Goal: Task Accomplishment & Management: Complete application form

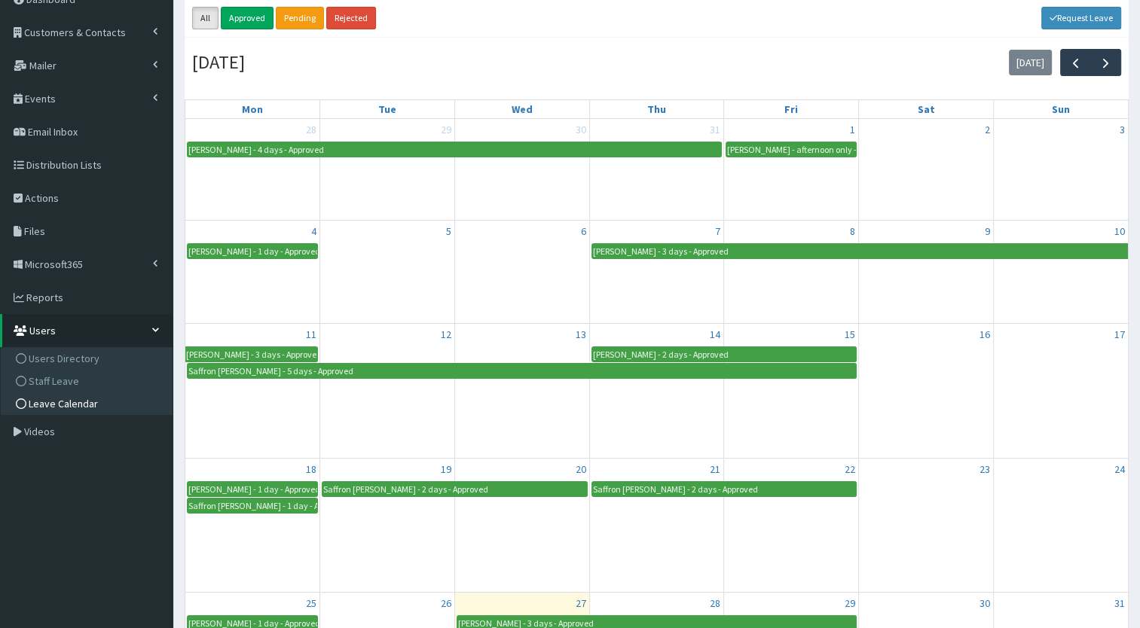
scroll to position [81, 0]
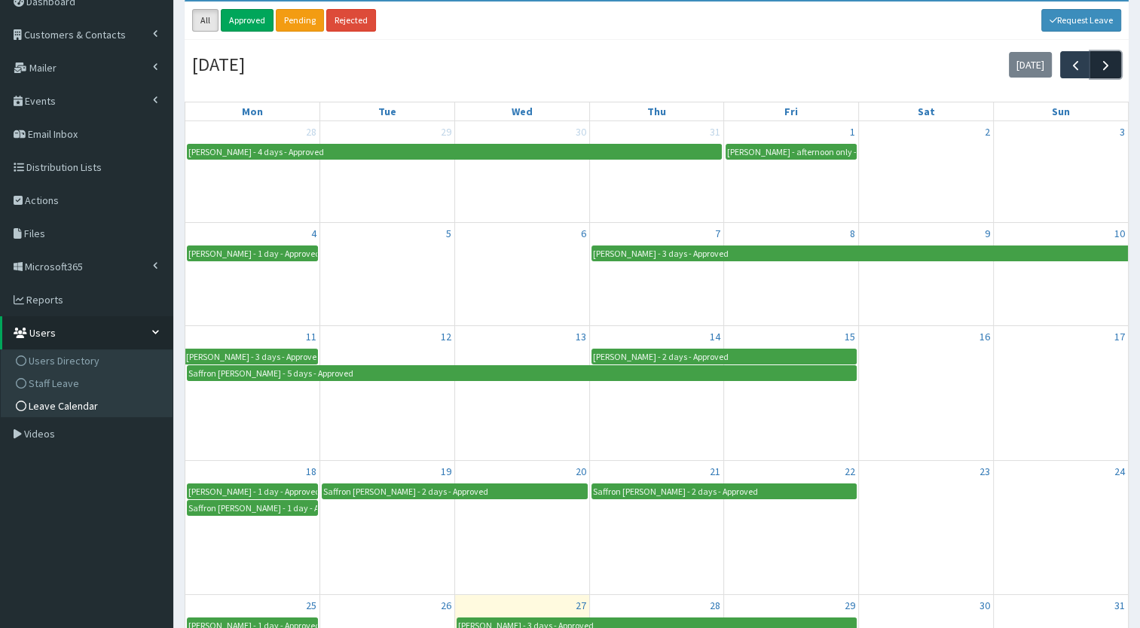
click at [1113, 74] on button "button" at bounding box center [1105, 64] width 31 height 26
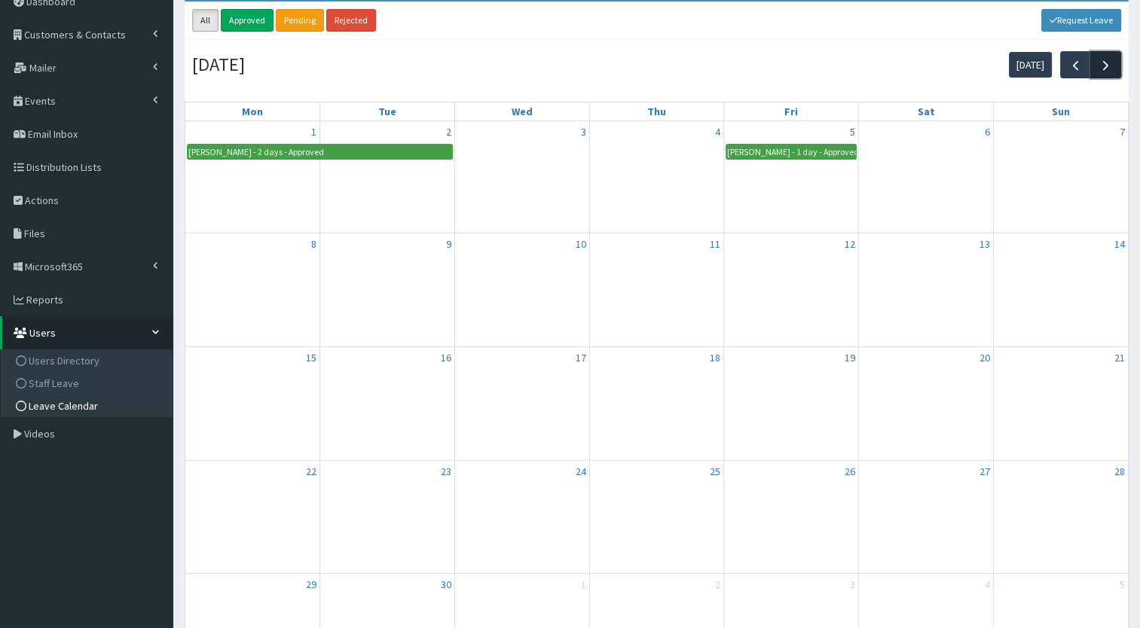
click at [1113, 74] on button "button" at bounding box center [1105, 64] width 31 height 26
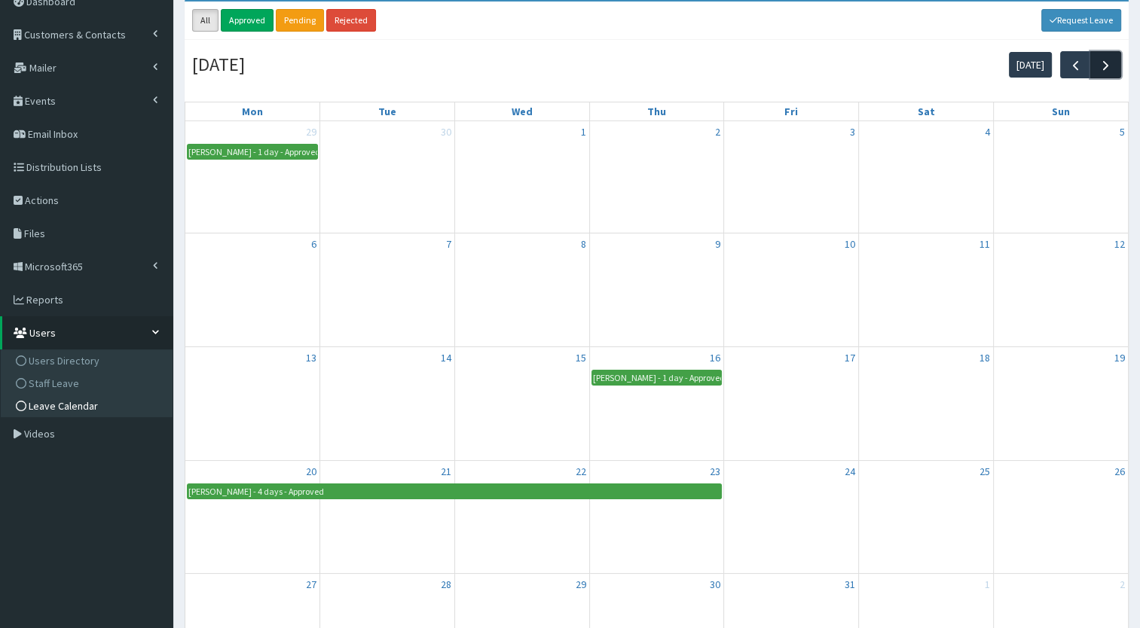
click at [1113, 74] on button "button" at bounding box center [1105, 64] width 31 height 26
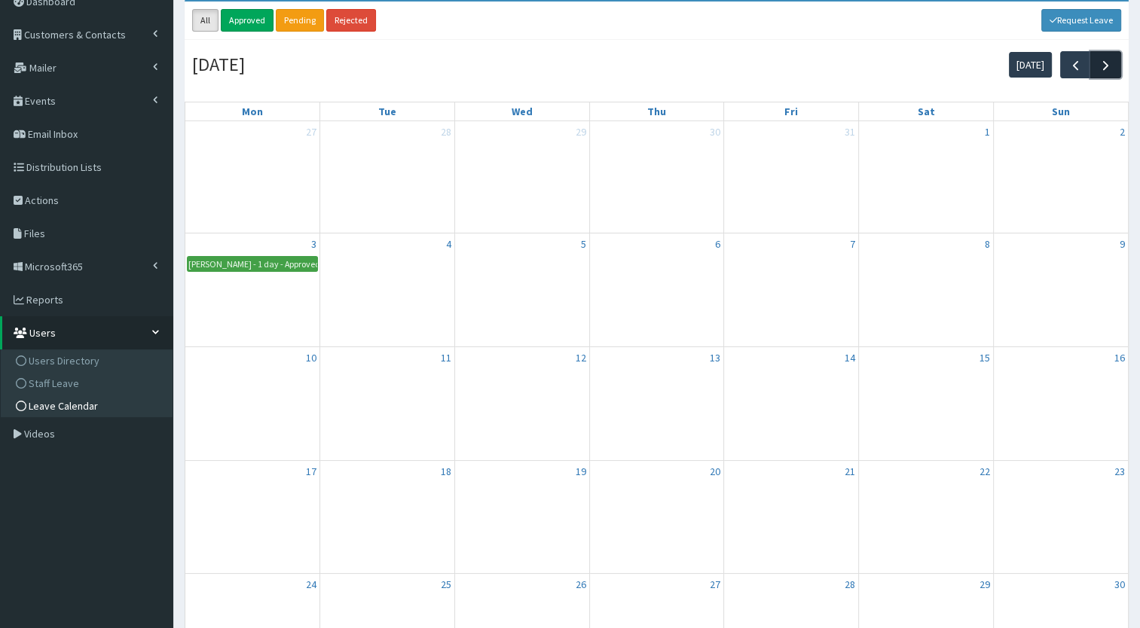
click at [1113, 74] on button "button" at bounding box center [1105, 64] width 31 height 26
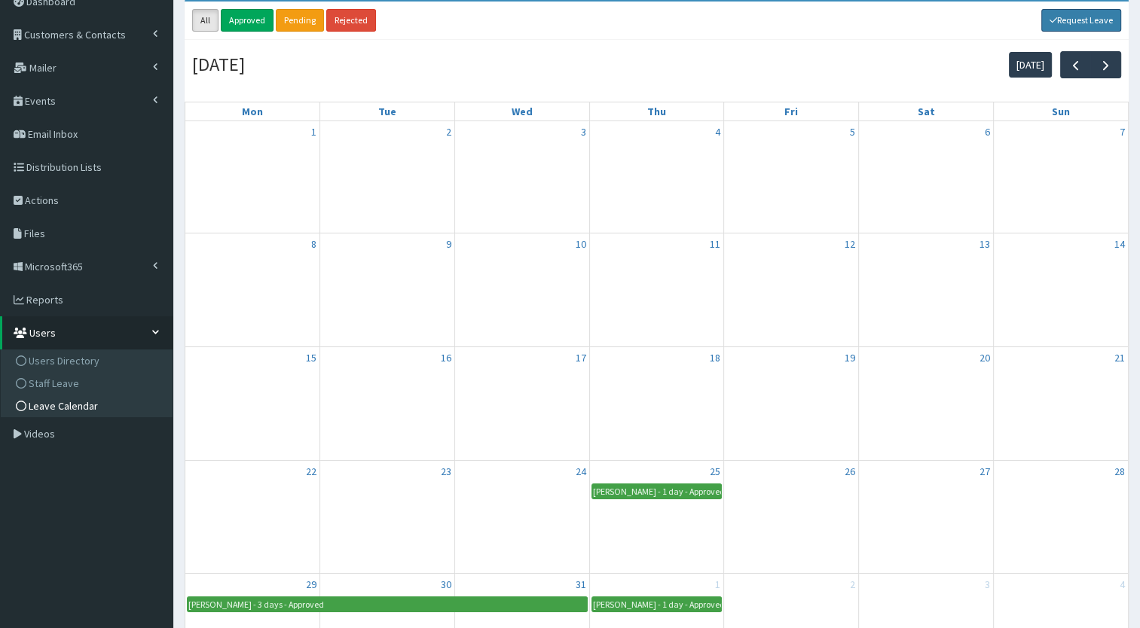
click at [1060, 28] on link "Request Leave" at bounding box center [1081, 20] width 81 height 23
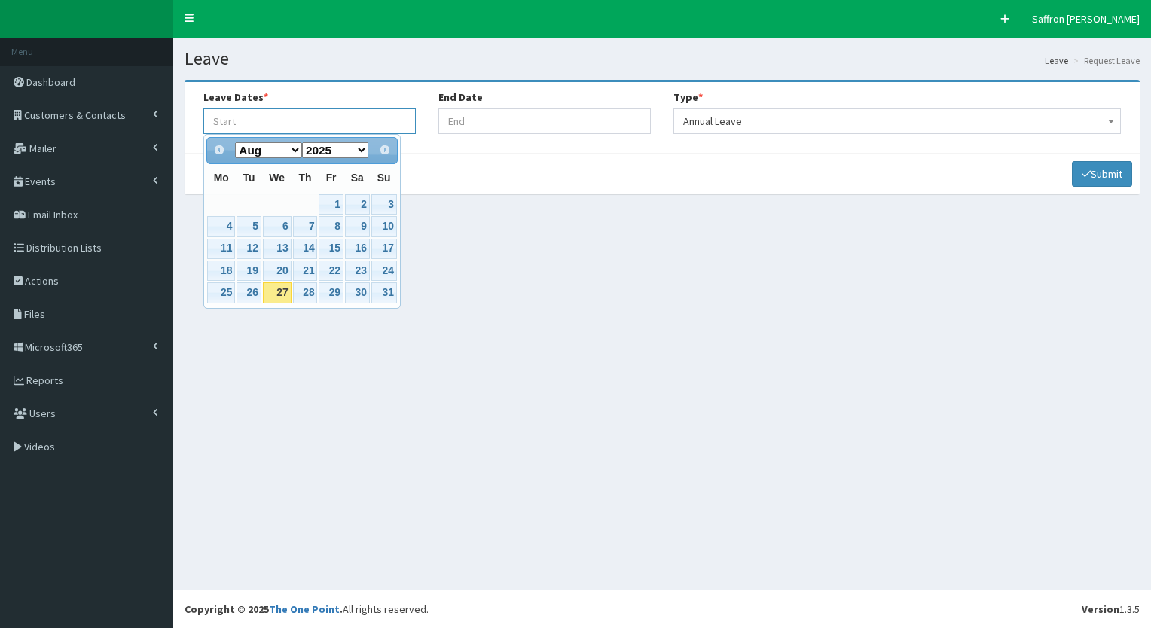
click at [310, 129] on input "Leave Start At" at bounding box center [309, 121] width 212 height 26
click at [293, 153] on select "Jan Feb Mar Apr May Jun [DATE] Aug Sep Oct Nov Dec" at bounding box center [268, 150] width 67 height 16
click at [333, 206] on link "5" at bounding box center [331, 204] width 24 height 20
type input "[DATE]"
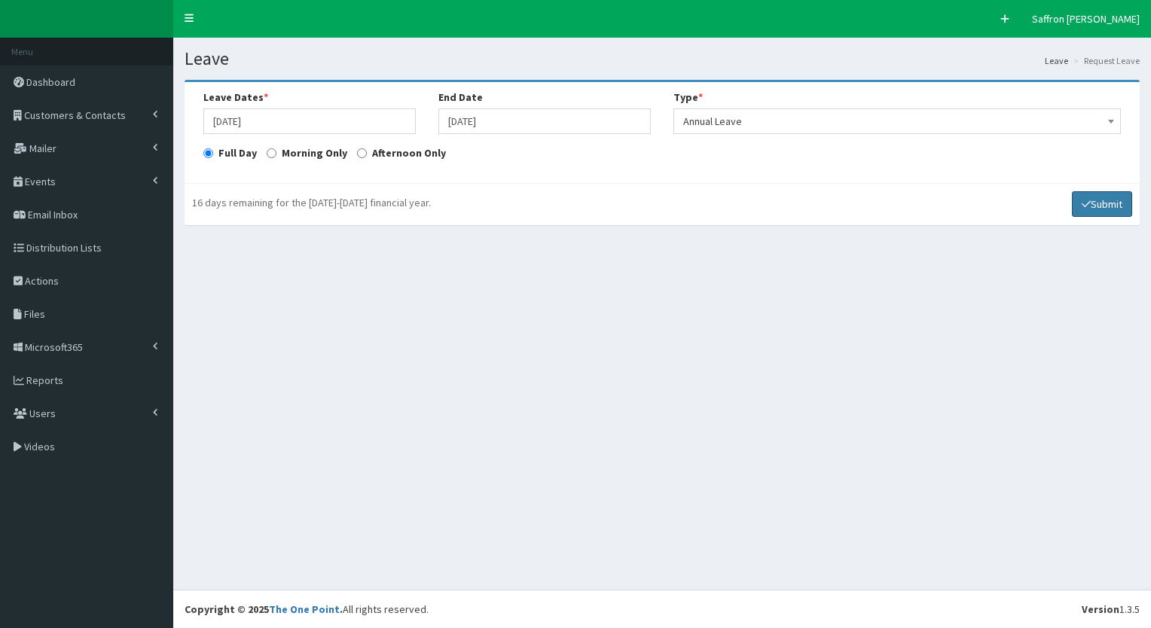
click at [1098, 210] on button "Submit" at bounding box center [1102, 204] width 60 height 26
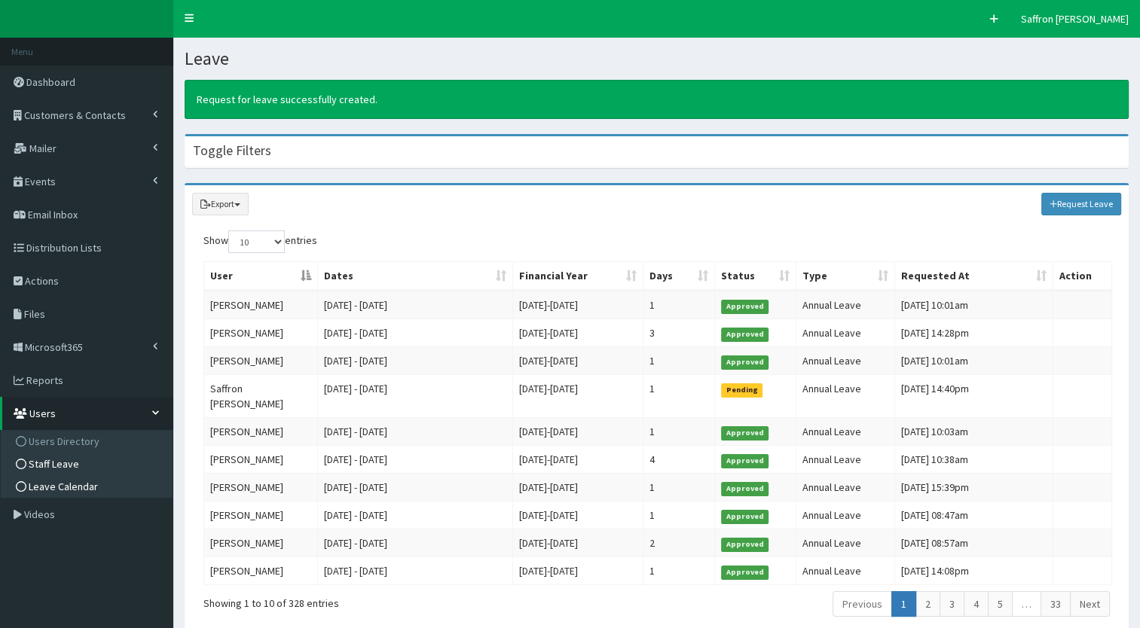
click at [89, 484] on span "Leave Calendar" at bounding box center [63, 487] width 69 height 14
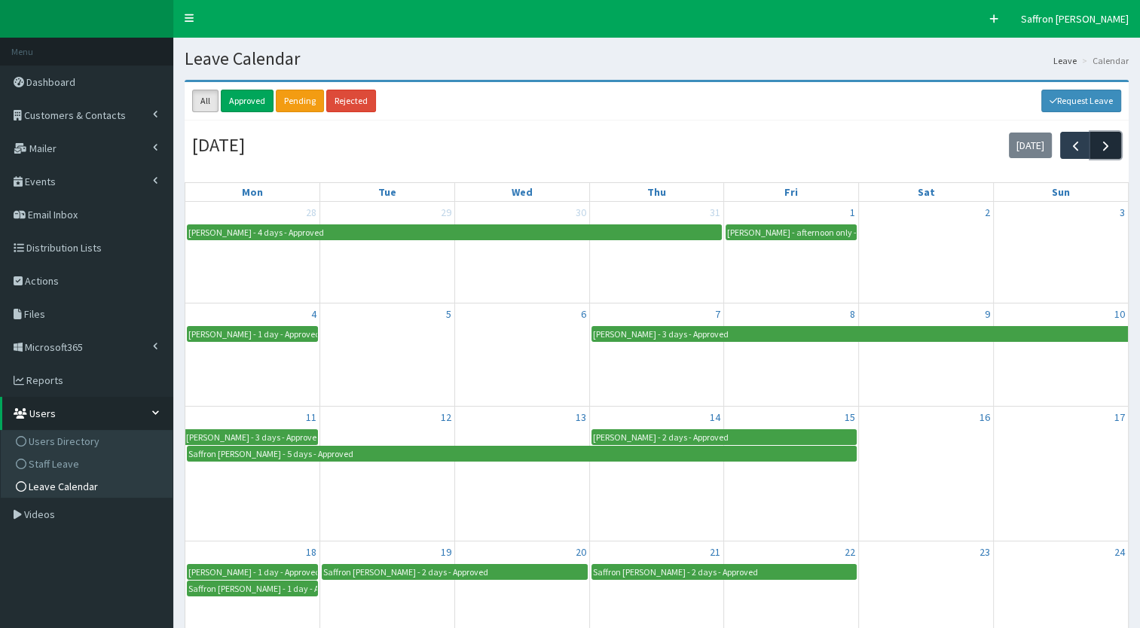
click at [1101, 138] on span "button" at bounding box center [1106, 146] width 16 height 16
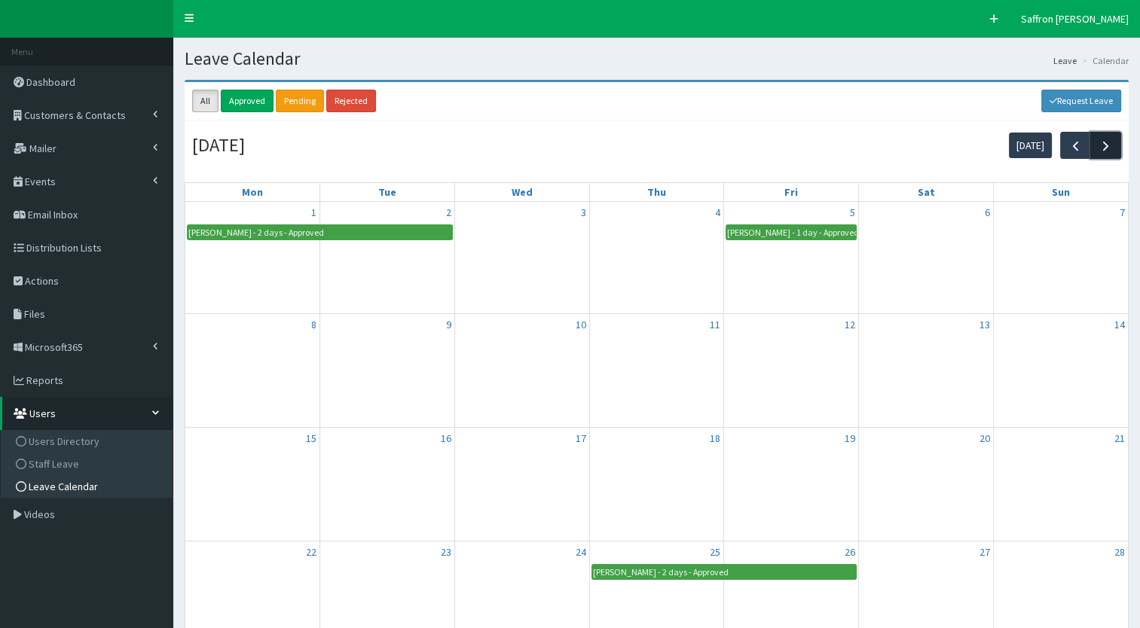
click at [1101, 138] on span "button" at bounding box center [1106, 146] width 16 height 16
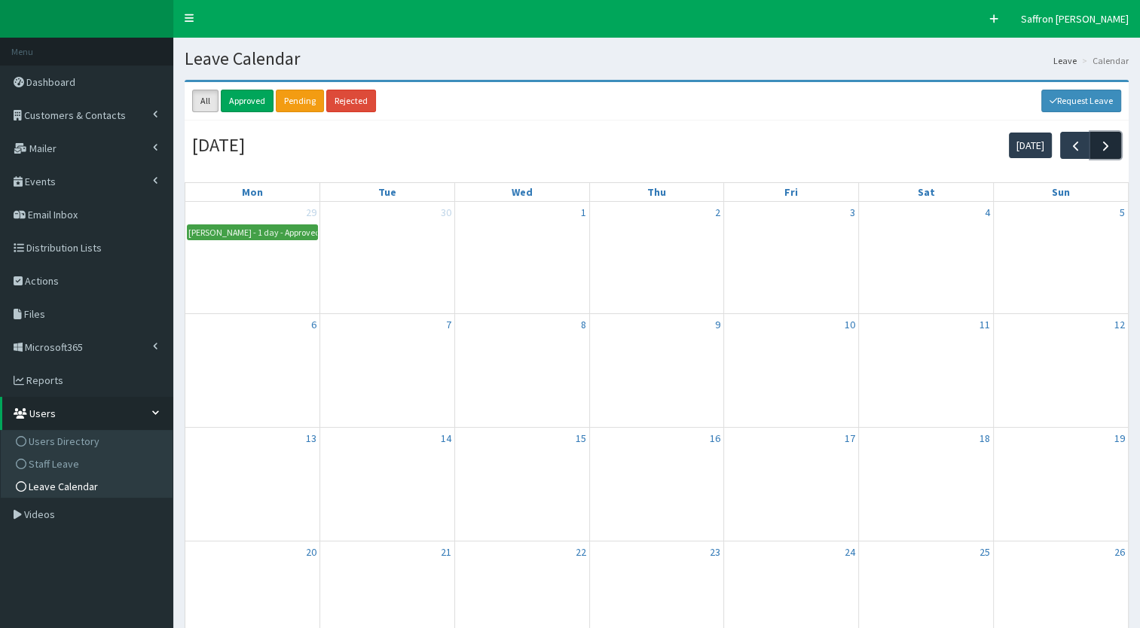
click at [1101, 138] on span "button" at bounding box center [1106, 146] width 16 height 16
